Goal: Task Accomplishment & Management: Manage account settings

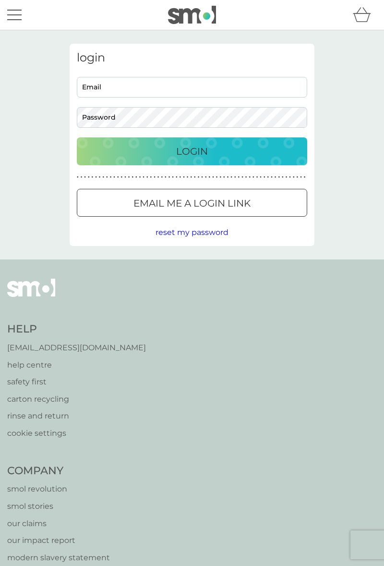
click at [123, 89] on input "Email" at bounding box center [192, 87] width 231 height 21
type input "[EMAIL_ADDRESS][DOMAIN_NAME]"
click at [77, 137] on button "Login" at bounding box center [192, 151] width 231 height 28
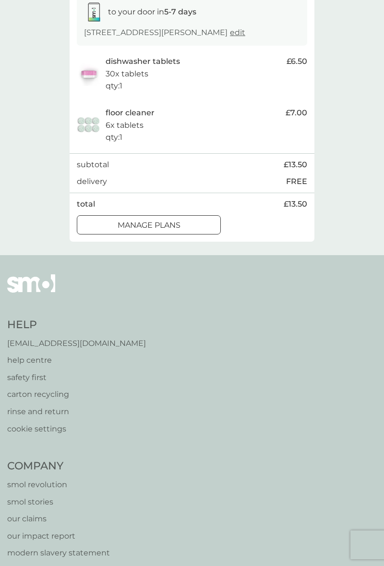
scroll to position [169, 0]
click at [145, 221] on div at bounding box center [149, 225] width 35 height 10
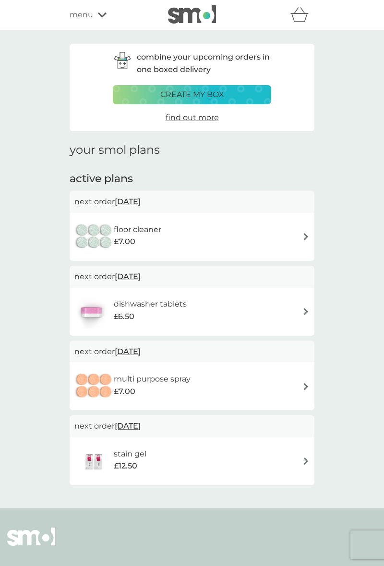
click at [304, 385] on img at bounding box center [306, 386] width 7 height 7
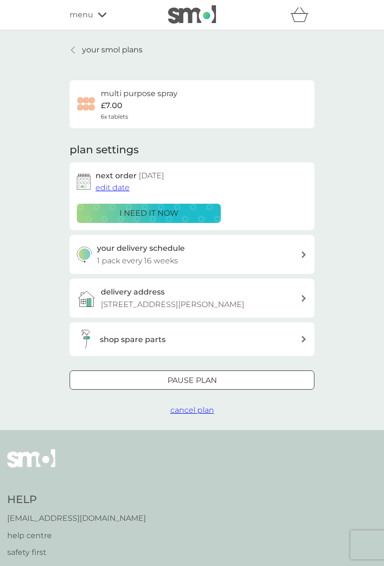
click at [192, 384] on div at bounding box center [192, 381] width 35 height 10
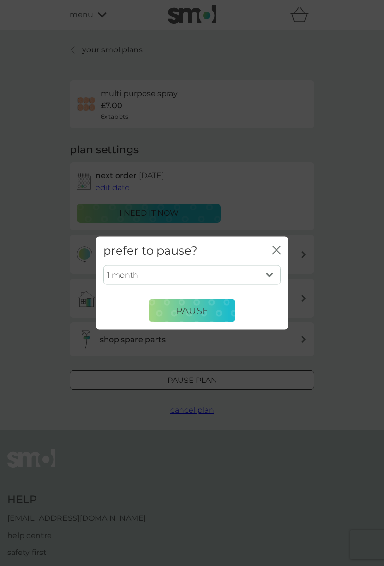
click at [271, 281] on select "1 month 2 months 3 months 4 months 5 months 6 months" at bounding box center [192, 275] width 178 height 20
select select "6"
click at [191, 309] on span "Pause" at bounding box center [192, 311] width 33 height 12
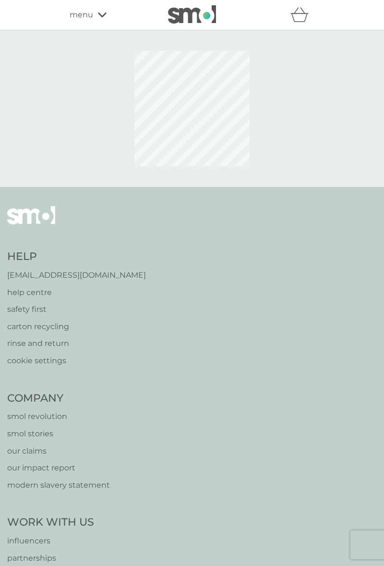
scroll to position [169, 0]
